Goal: Task Accomplishment & Management: Use online tool/utility

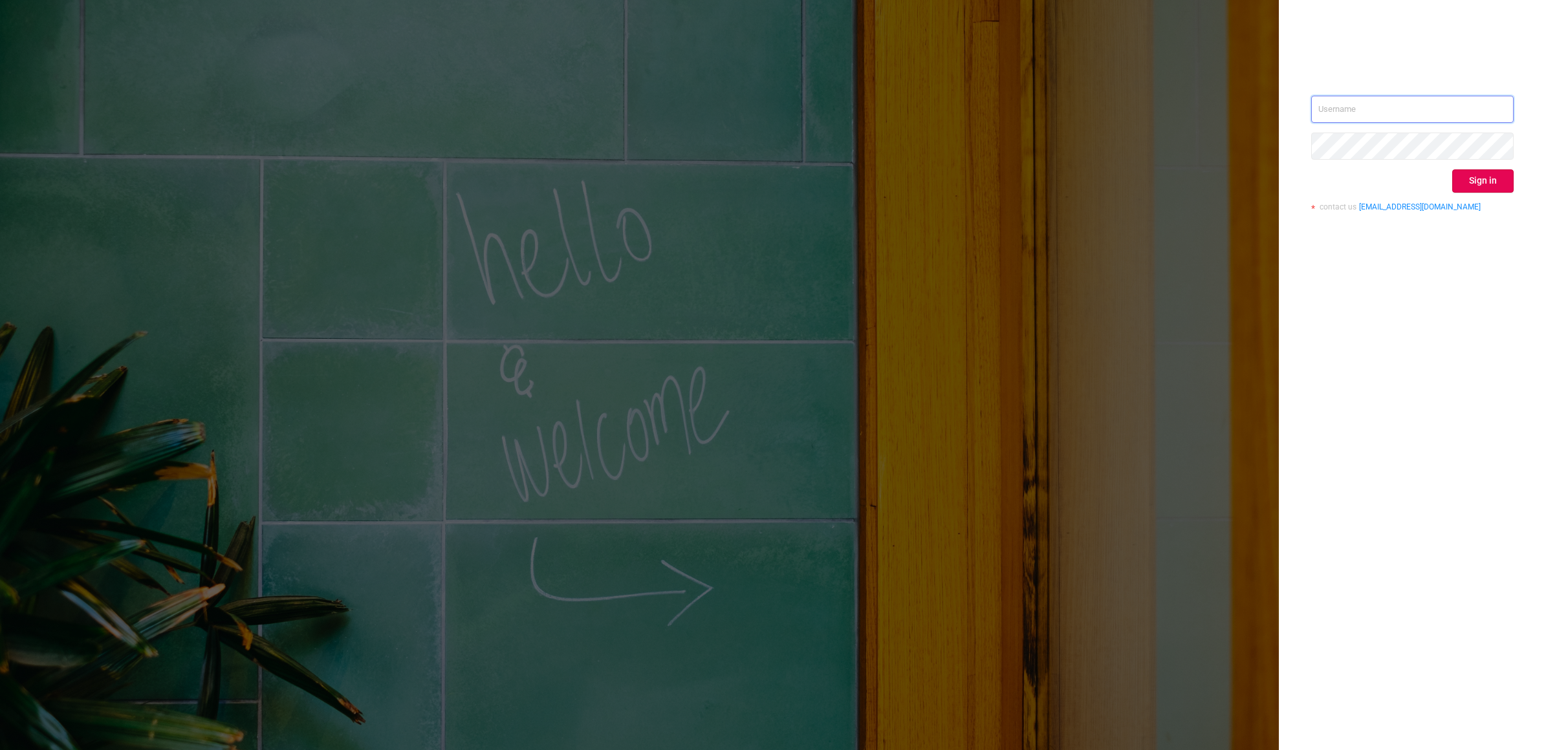
type input "[EMAIL_ADDRESS][DOMAIN_NAME]"
click at [1473, 172] on button "Sign in" at bounding box center [1482, 180] width 61 height 23
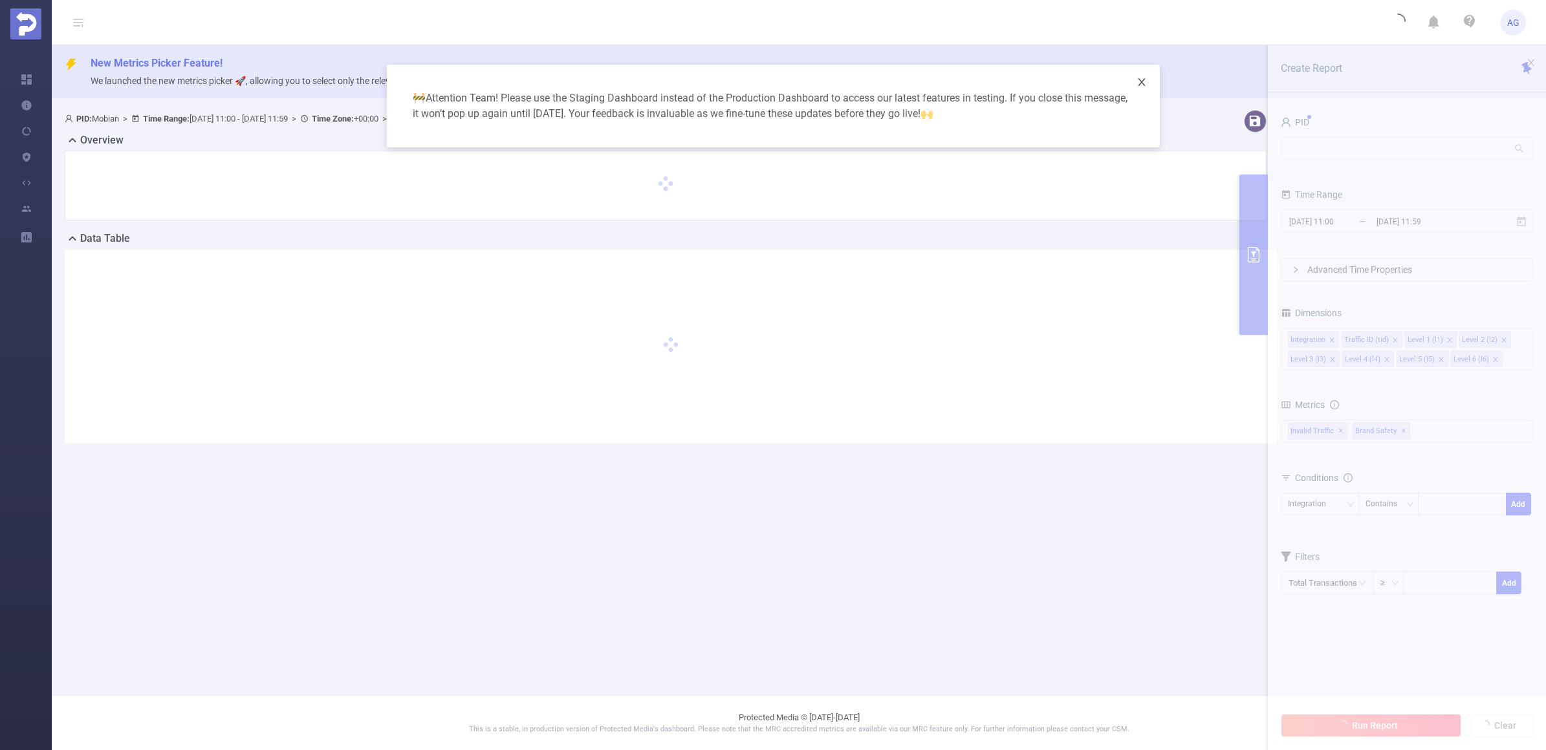
click at [1138, 85] on icon "icon: close" at bounding box center [1141, 82] width 7 height 8
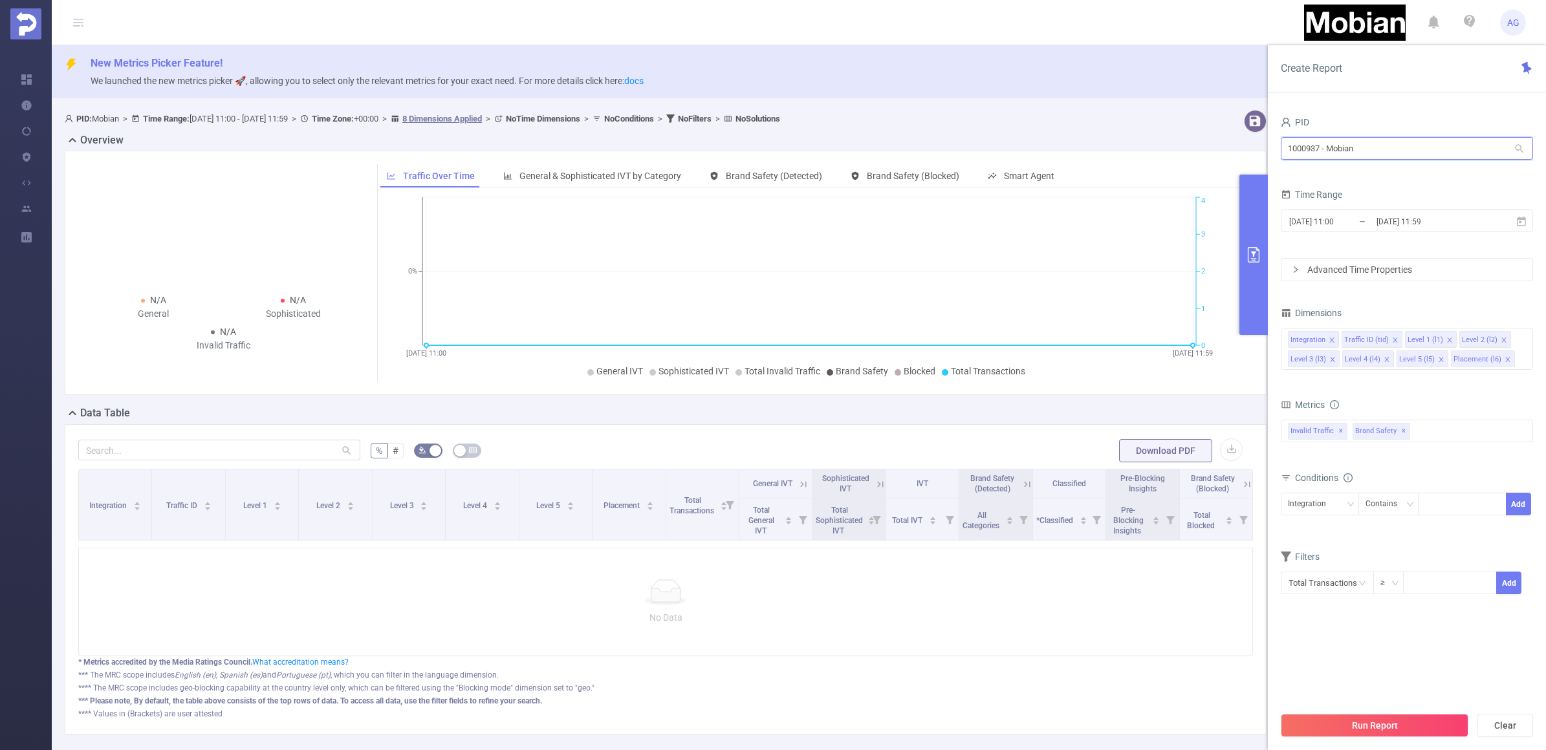
click at [1457, 156] on input "1000937 - Mobian" at bounding box center [1407, 148] width 252 height 23
drag, startPoint x: 1317, startPoint y: 151, endPoint x: 946, endPoint y: 120, distance: 372.5
click at [946, 120] on section "PID: Mobian > Time Range: [DATE] 11:00 - [DATE] 11:59 > Time Zone: +00:00 > 8 D…" at bounding box center [799, 433] width 1494 height 656
type input "ן"
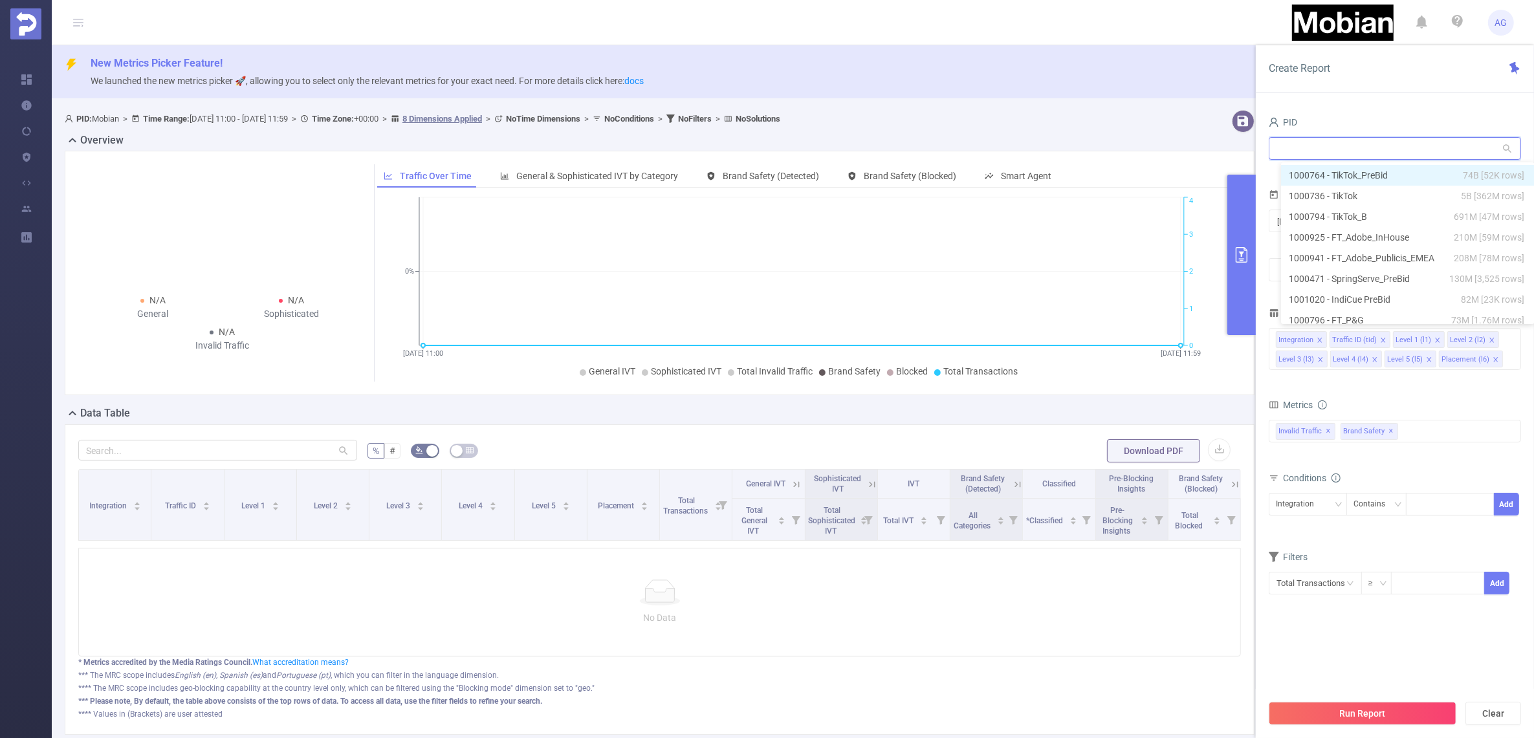
type input "o"
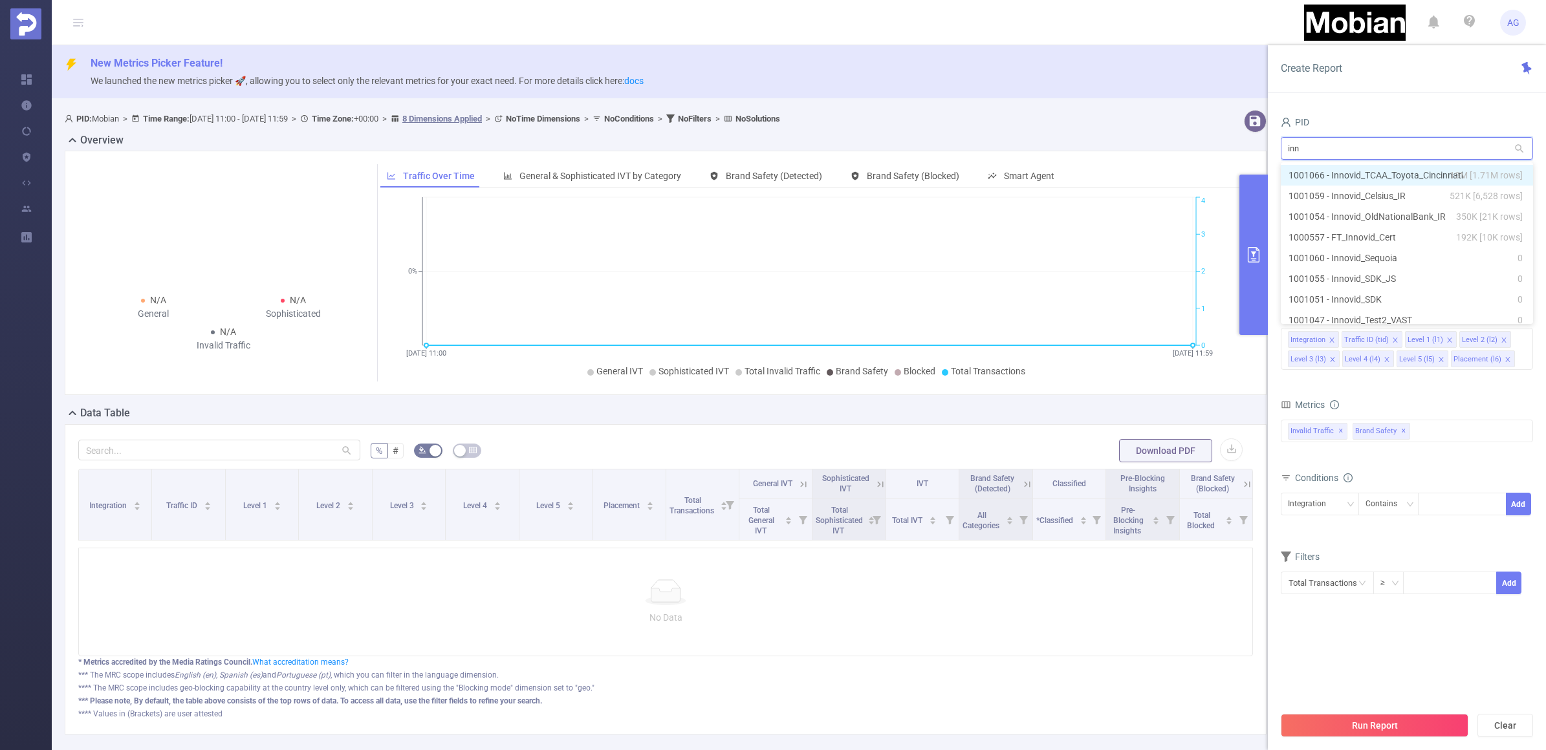
type input "inno"
click at [1416, 314] on li "1001045 - Innovid_Prebid 0" at bounding box center [1407, 311] width 252 height 21
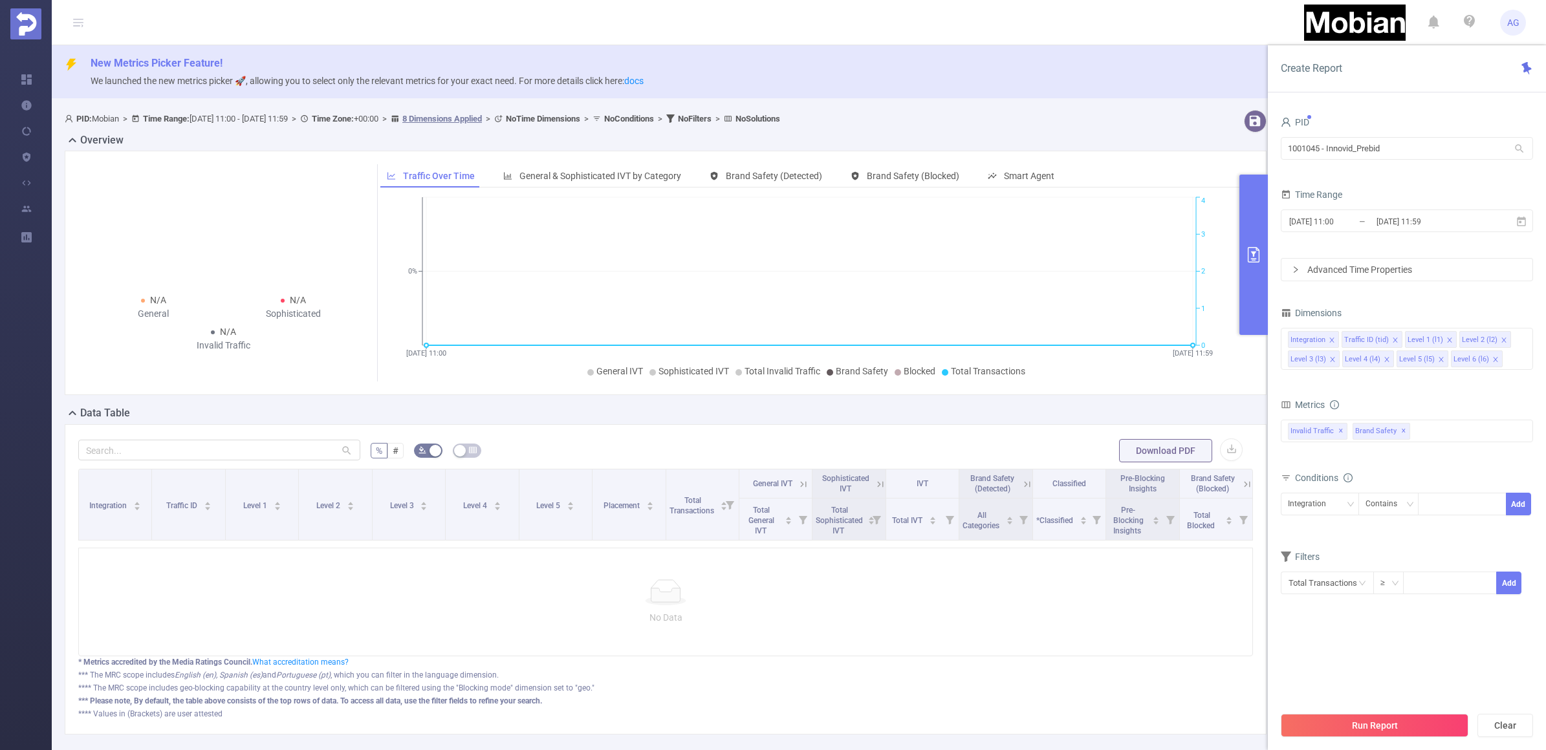
click at [1388, 221] on input "[DATE] 11:59" at bounding box center [1427, 221] width 105 height 17
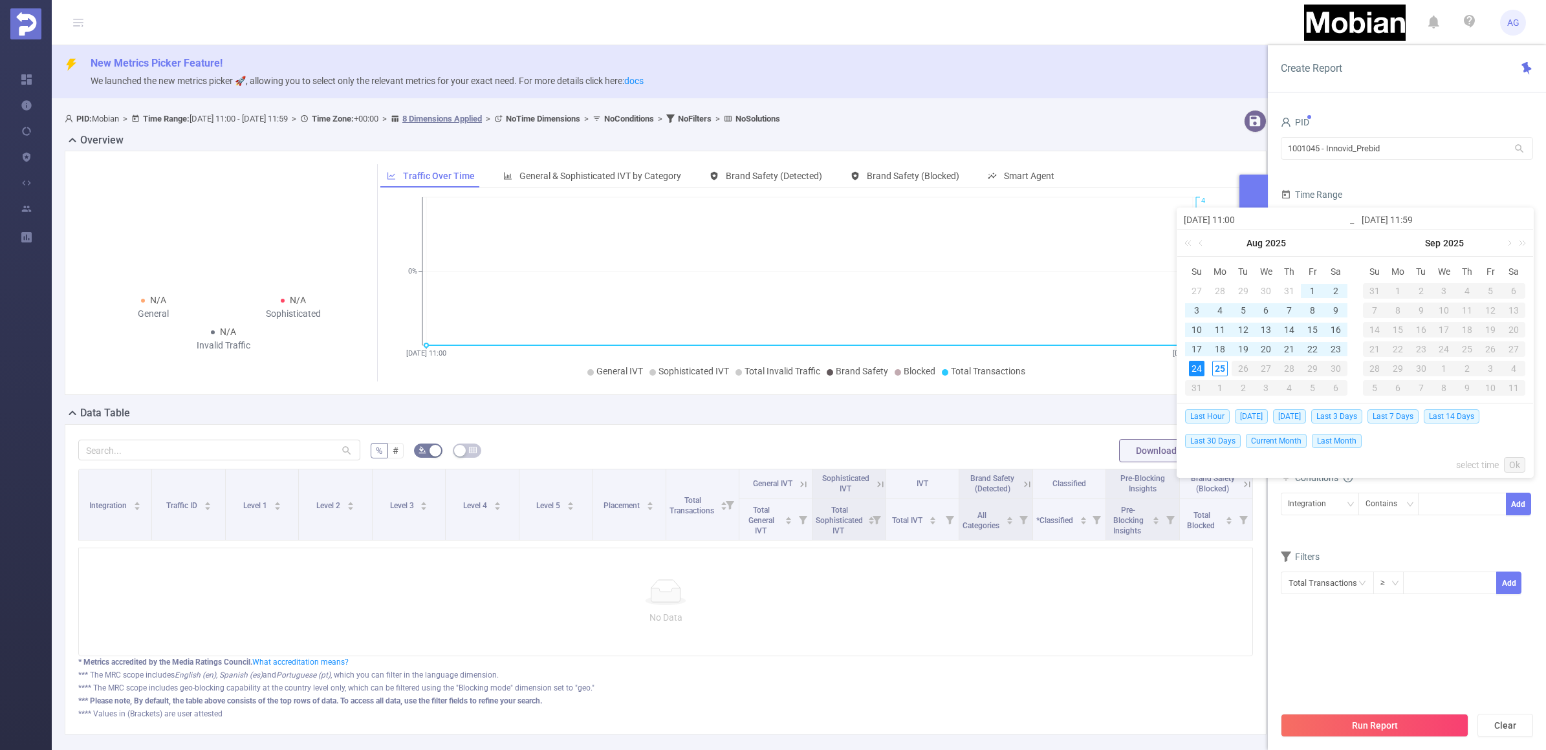
click at [1216, 438] on span "Last 30 Days" at bounding box center [1213, 441] width 56 height 14
type input "[DATE] 00:00"
type input "[DATE] 23:59"
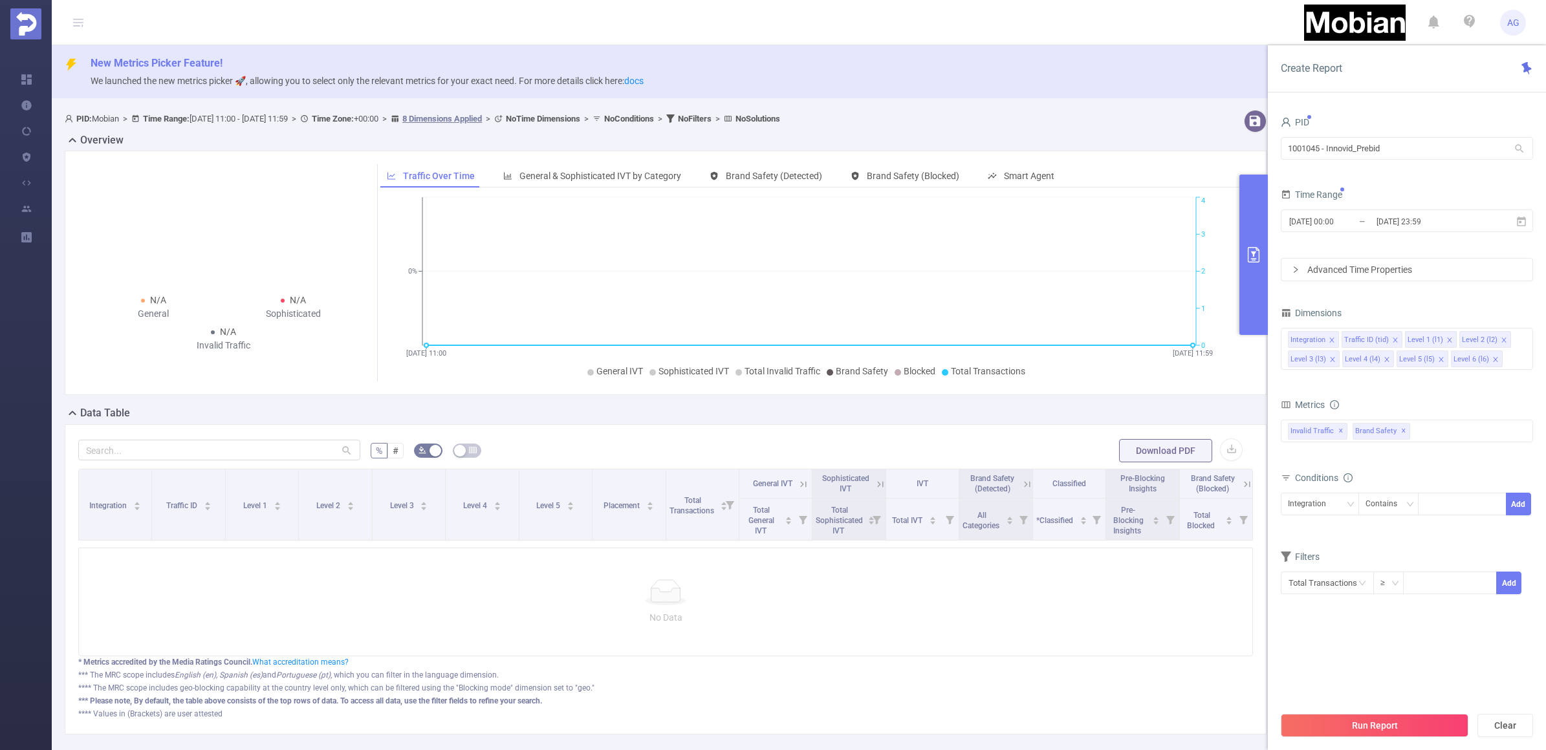
click at [1398, 728] on button "Run Report" at bounding box center [1375, 725] width 188 height 23
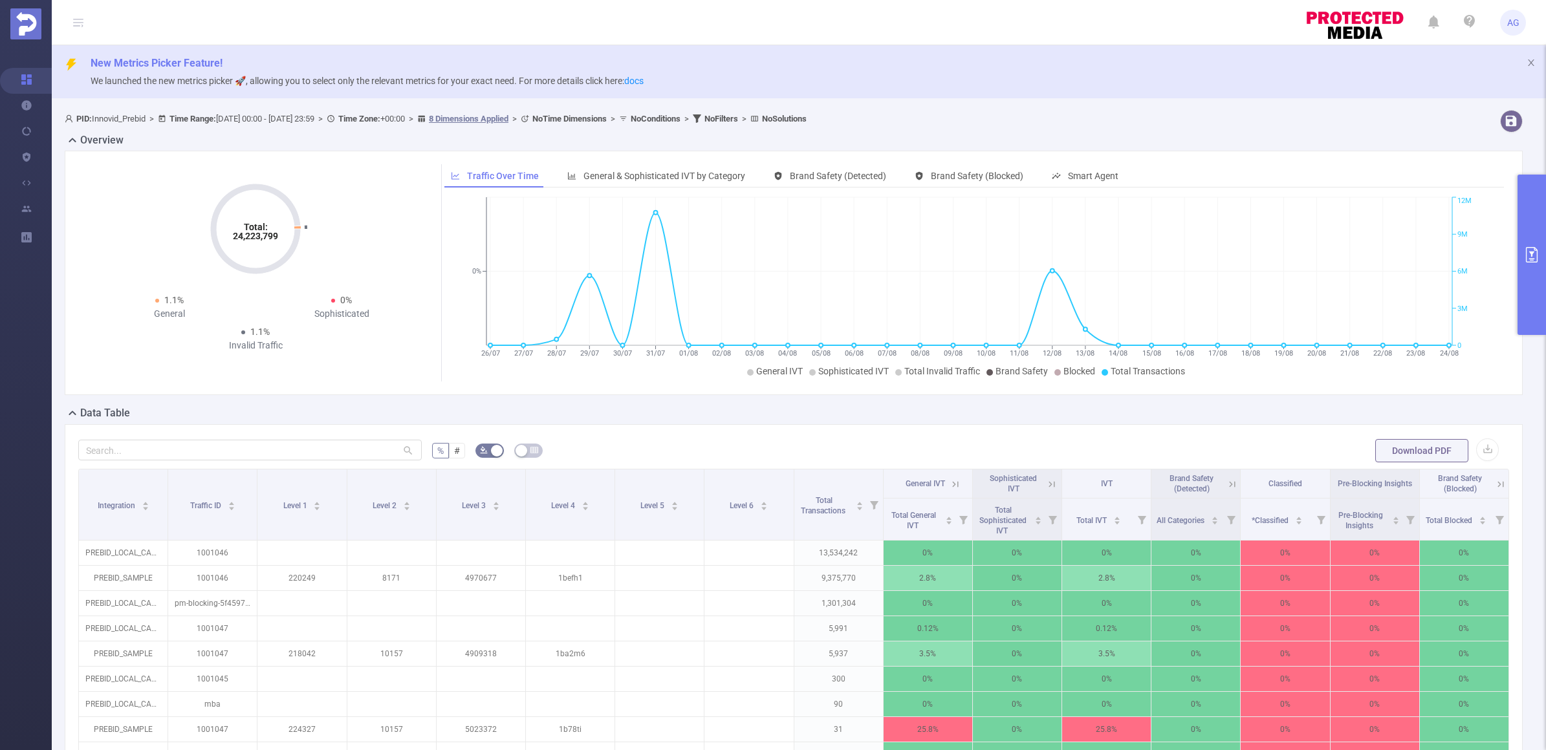
click at [1527, 192] on button "primary" at bounding box center [1531, 255] width 28 height 160
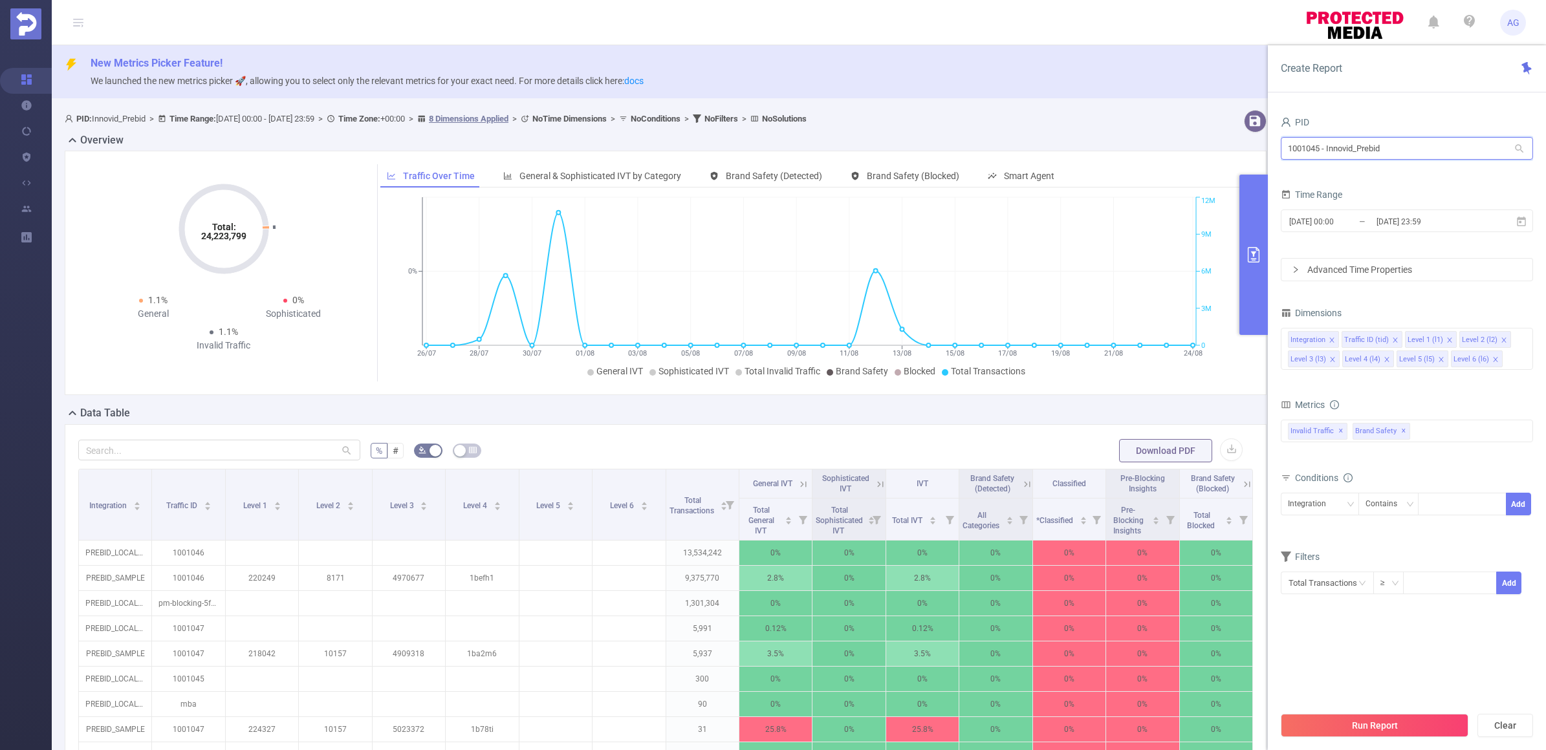
drag, startPoint x: 1200, startPoint y: 141, endPoint x: 1034, endPoint y: 138, distance: 166.3
click at [1034, 138] on section "PID: Innovid_Prebid > Time Range: [DATE] 00:00 - [DATE] 23:59 > Time Zone: +00:…" at bounding box center [799, 525] width 1494 height 841
paste input "inno"
type input "inno"
